Goal: Navigation & Orientation: Find specific page/section

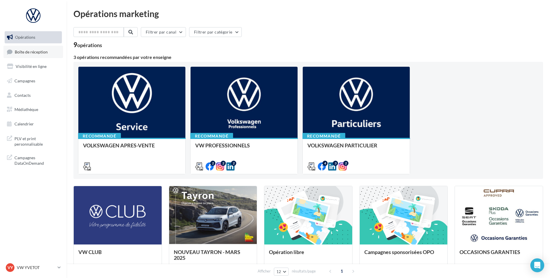
click at [41, 57] on link "Boîte de réception" at bounding box center [33, 52] width 60 height 12
click at [41, 55] on link "Boîte de réception" at bounding box center [33, 52] width 60 height 12
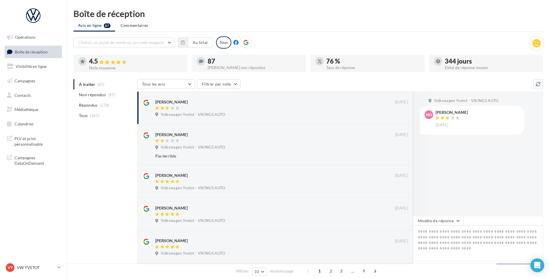
click at [29, 260] on nav "Opérations Boîte de réception Visibilité en ligne Campagnes Contacts Médiathèqu…" at bounding box center [33, 139] width 67 height 278
click at [28, 265] on div "VY VW YVETOT vw-yve-vau" at bounding box center [30, 268] width 49 height 9
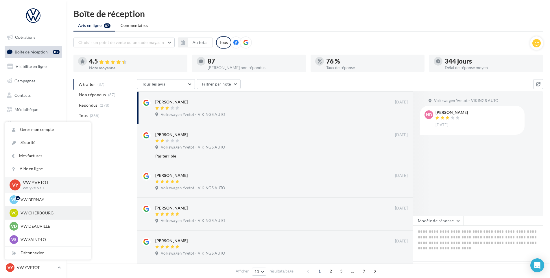
click at [40, 211] on p "VW CHERBOURG" at bounding box center [53, 213] width 64 height 6
